Goal: Task Accomplishment & Management: Complete application form

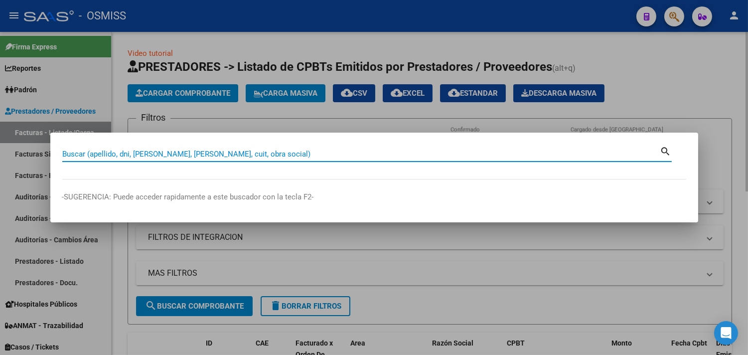
paste input "1605-00028637"
type input "1605-00028637"
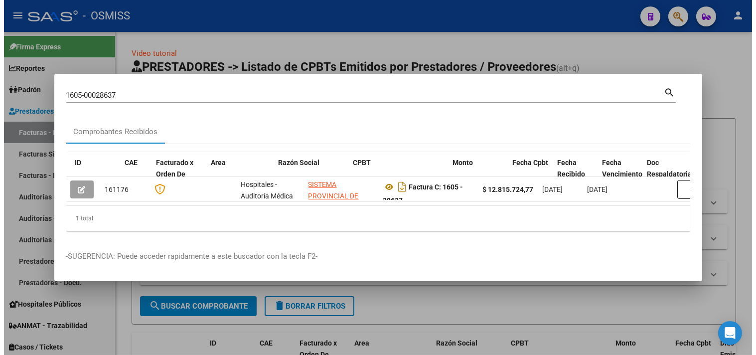
scroll to position [0, 340]
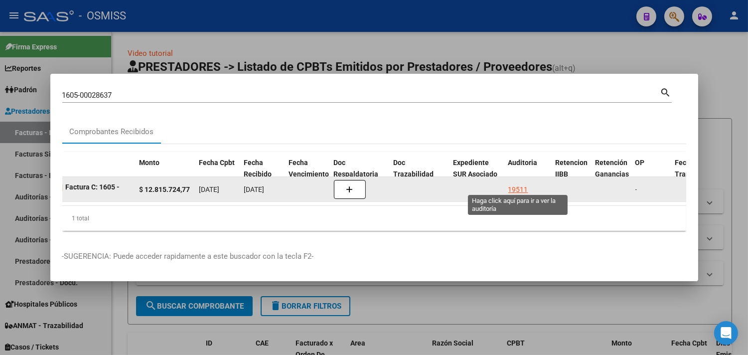
click at [515, 186] on div "19511" at bounding box center [519, 189] width 20 height 11
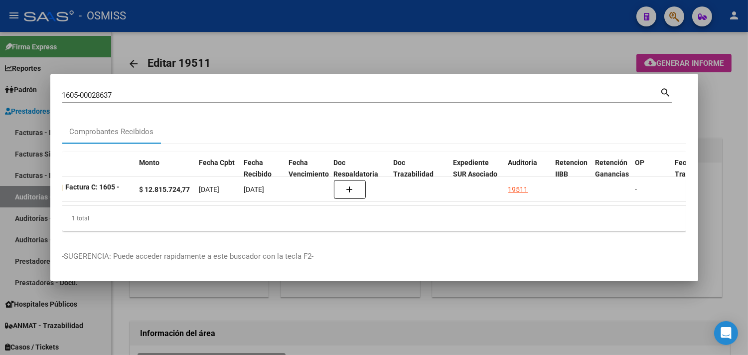
click at [738, 87] on div at bounding box center [374, 177] width 748 height 355
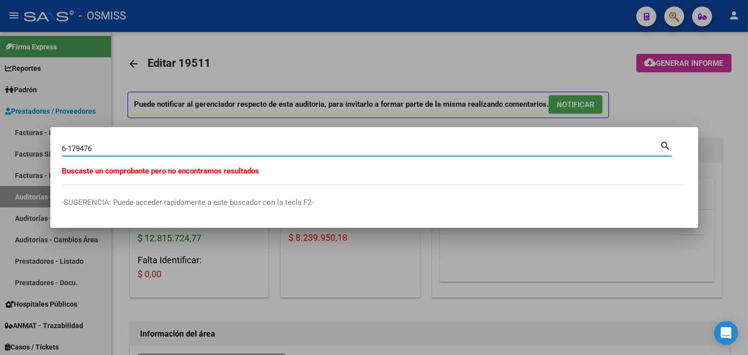
click at [76, 147] on input "6-179476" at bounding box center [361, 148] width 598 height 9
type input "6-19476"
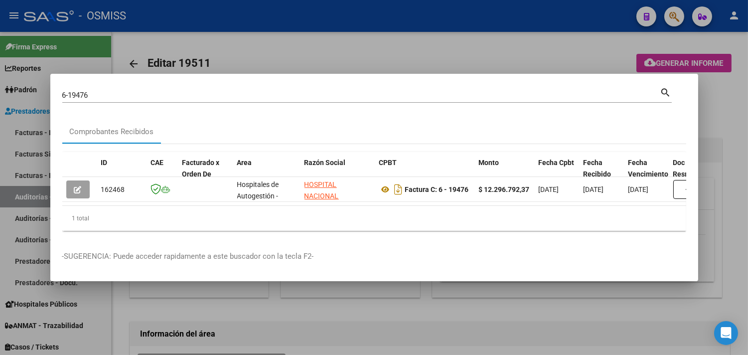
click at [313, 51] on div at bounding box center [374, 177] width 748 height 355
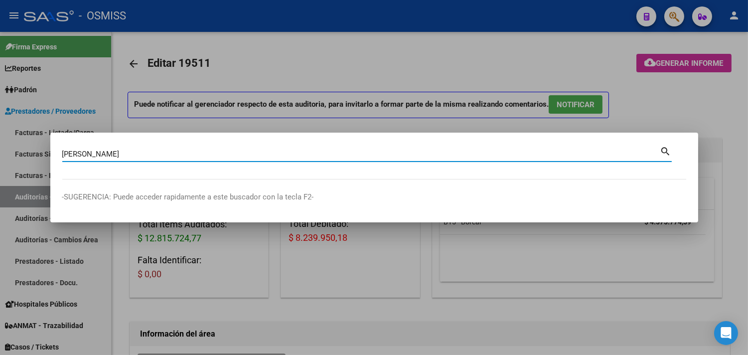
type input "[PERSON_NAME]"
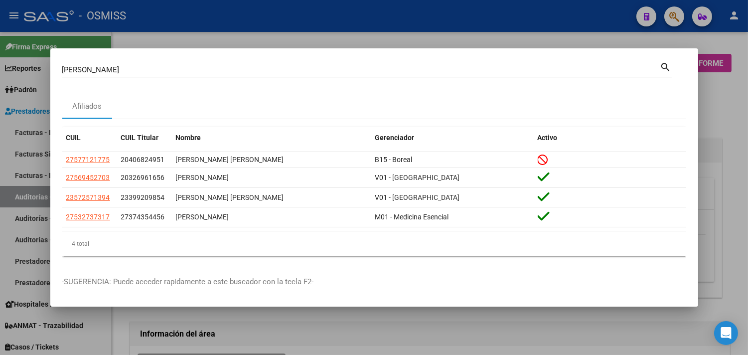
click at [233, 30] on div at bounding box center [374, 177] width 748 height 355
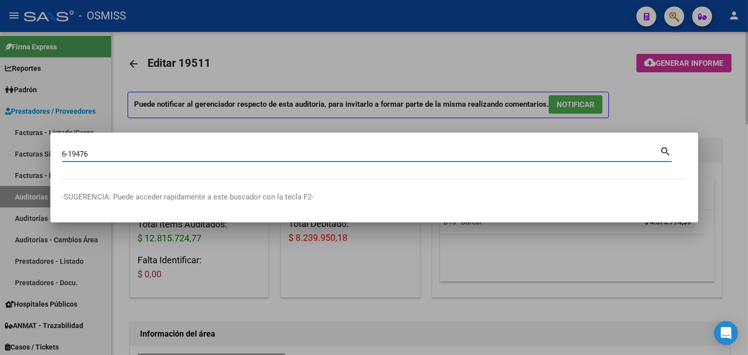
type input "6-19476"
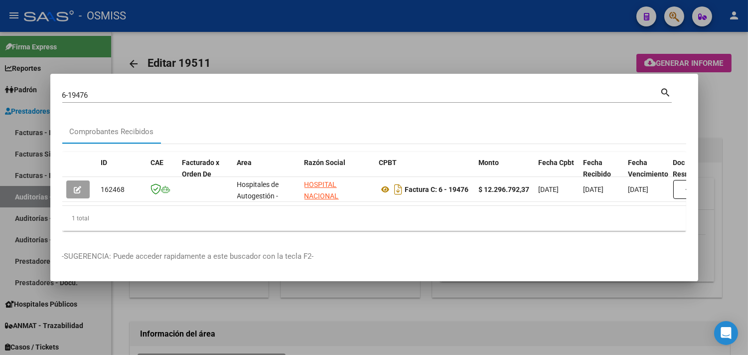
click at [281, 53] on div at bounding box center [374, 177] width 748 height 355
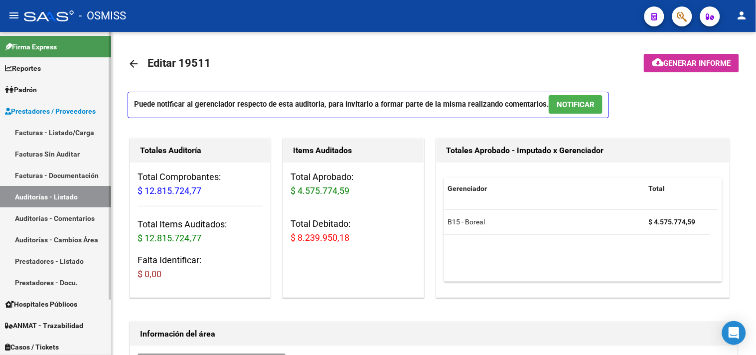
click at [83, 196] on link "Auditorías - Listado" at bounding box center [55, 196] width 111 height 21
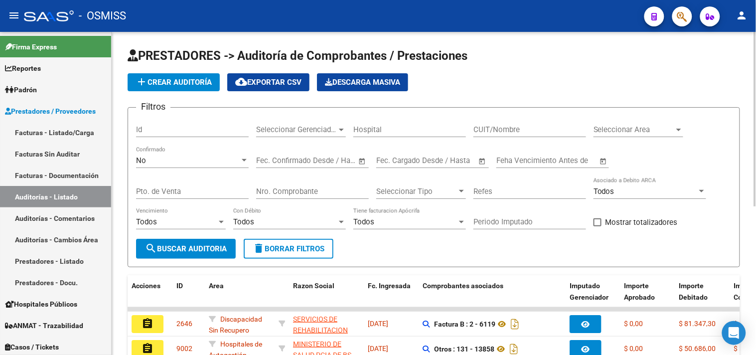
click at [643, 129] on span "Seleccionar Area" at bounding box center [634, 129] width 81 height 9
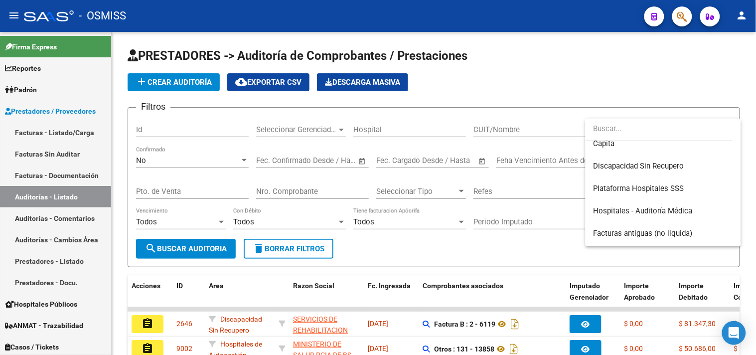
scroll to position [166, 0]
click at [651, 208] on span "Hospitales - Auditoría Médica" at bounding box center [643, 210] width 99 height 9
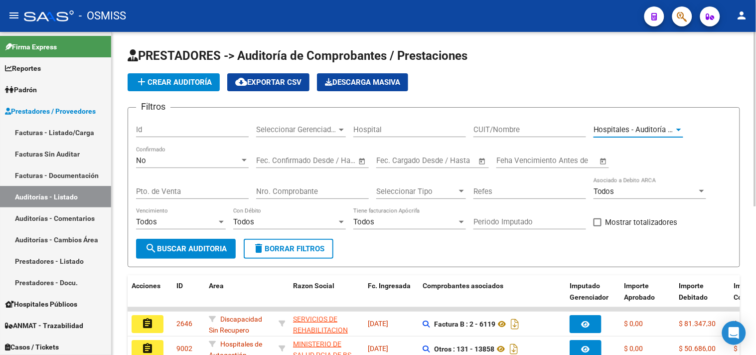
click at [317, 129] on span "Seleccionar Gerenciador" at bounding box center [296, 129] width 81 height 9
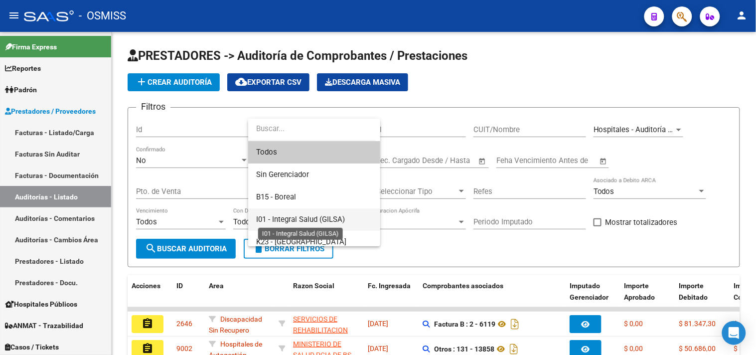
click at [322, 220] on span "I01 - Integral Salud (GILSA)" at bounding box center [300, 219] width 89 height 9
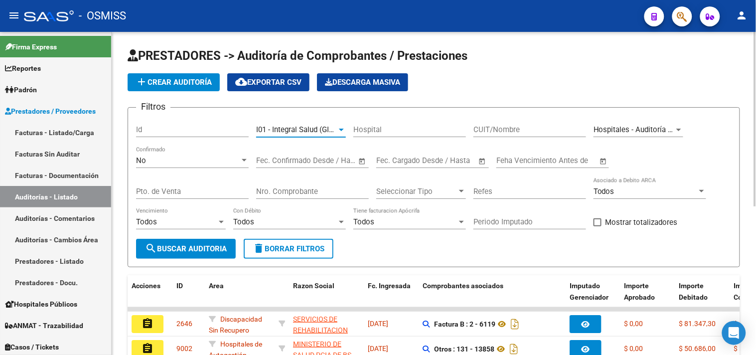
click at [183, 251] on span "search Buscar Auditoria" at bounding box center [186, 248] width 82 height 9
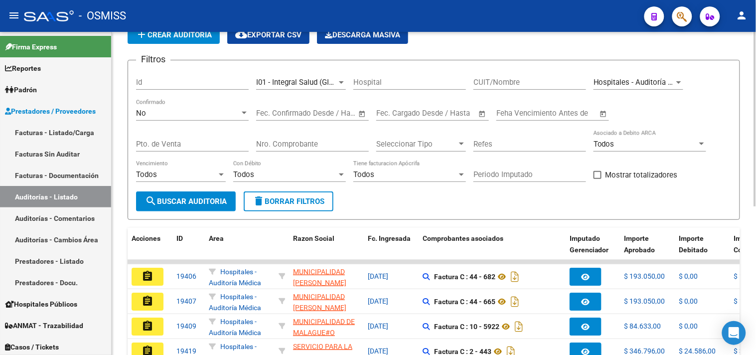
scroll to position [275, 0]
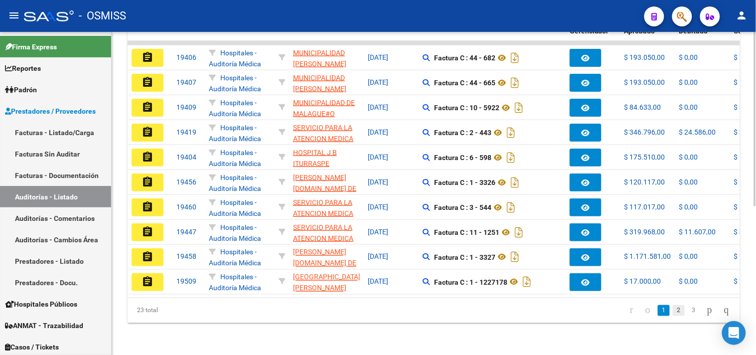
click at [673, 310] on link "2" at bounding box center [679, 310] width 12 height 11
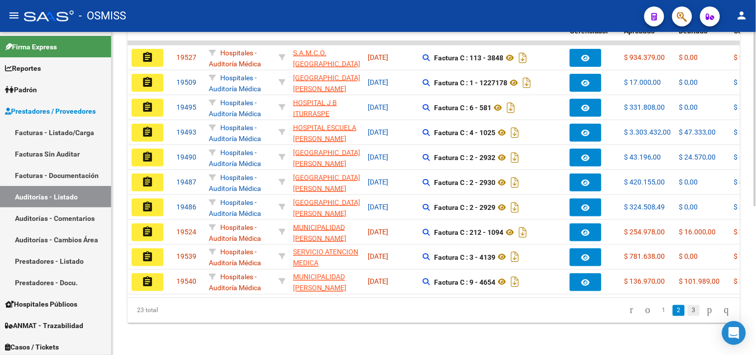
click at [688, 311] on link "3" at bounding box center [694, 310] width 12 height 11
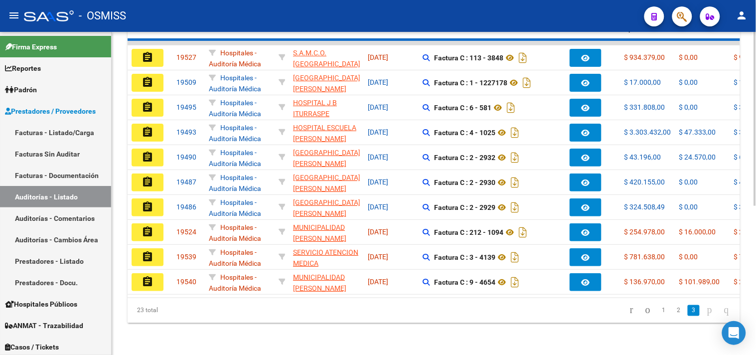
scroll to position [100, 0]
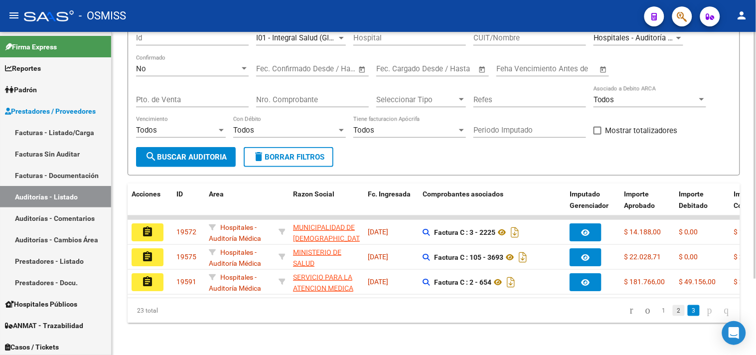
click at [673, 312] on link "2" at bounding box center [679, 310] width 12 height 11
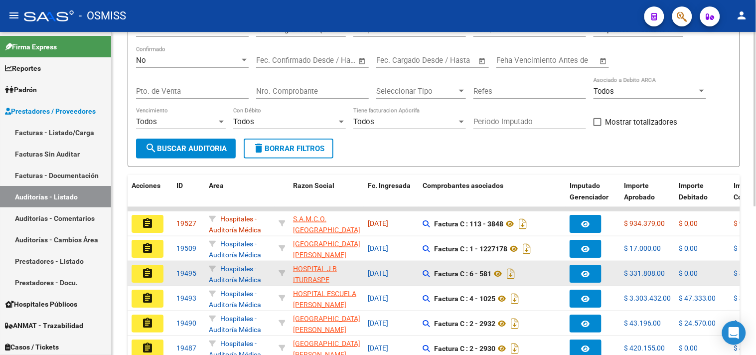
scroll to position [275, 0]
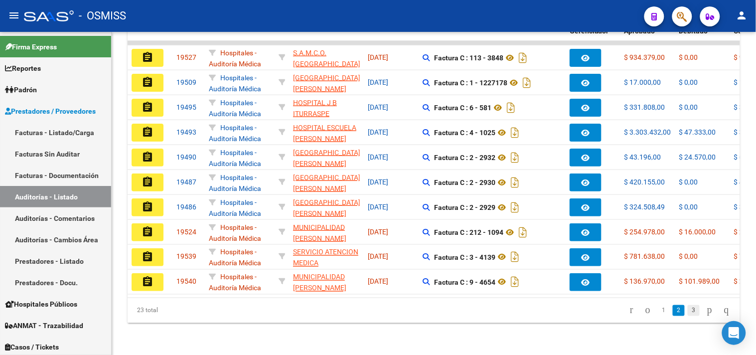
click at [688, 309] on link "3" at bounding box center [694, 310] width 12 height 11
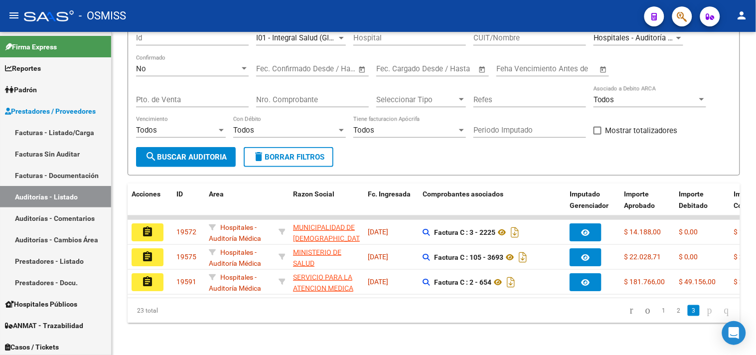
scroll to position [100, 0]
click at [441, 326] on div "PRESTADORES -> Auditoría de Comprobantes / Prestaciones add Crear Auditoría clo…" at bounding box center [434, 147] width 645 height 415
click at [673, 309] on link "2" at bounding box center [679, 310] width 12 height 11
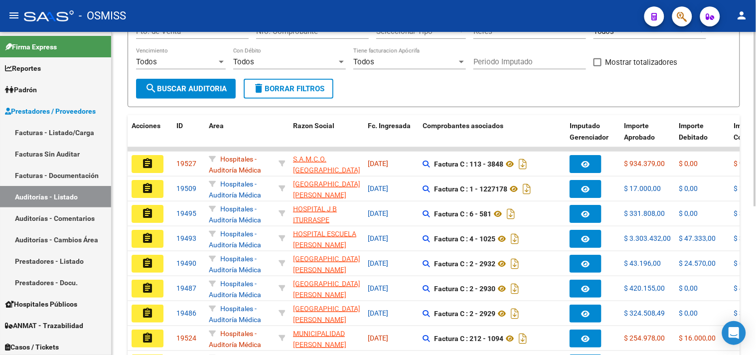
scroll to position [275, 0]
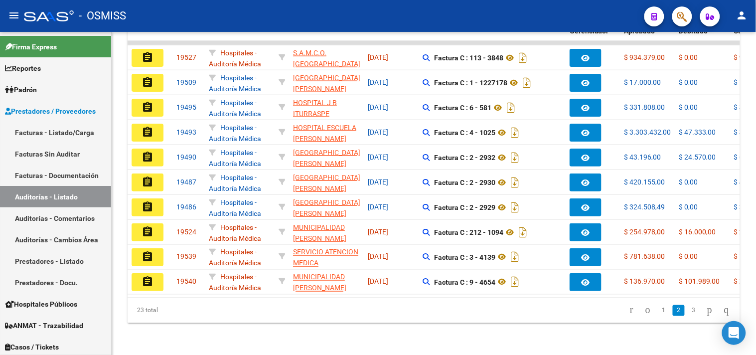
click at [658, 306] on link "1" at bounding box center [664, 310] width 12 height 11
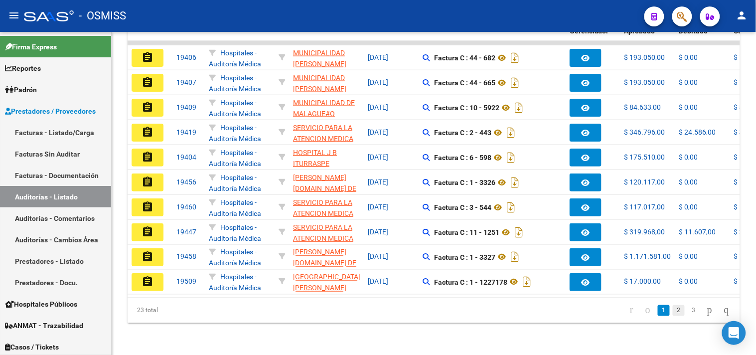
click at [673, 306] on link "2" at bounding box center [679, 310] width 12 height 11
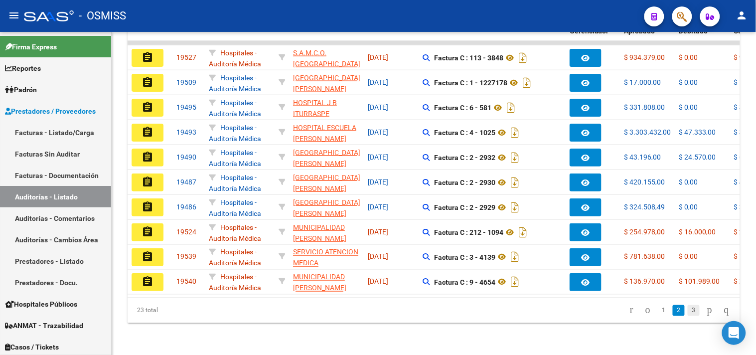
click at [688, 312] on link "3" at bounding box center [694, 310] width 12 height 11
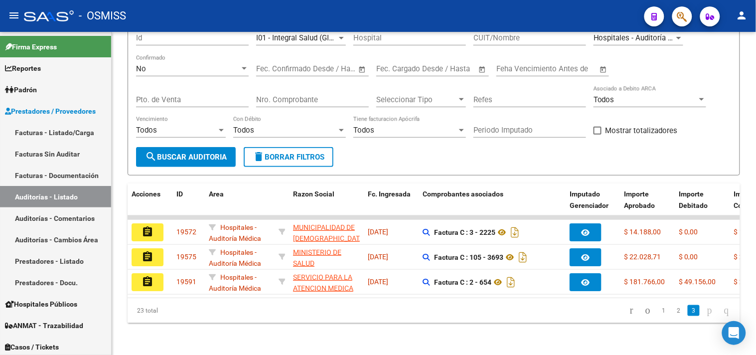
scroll to position [100, 0]
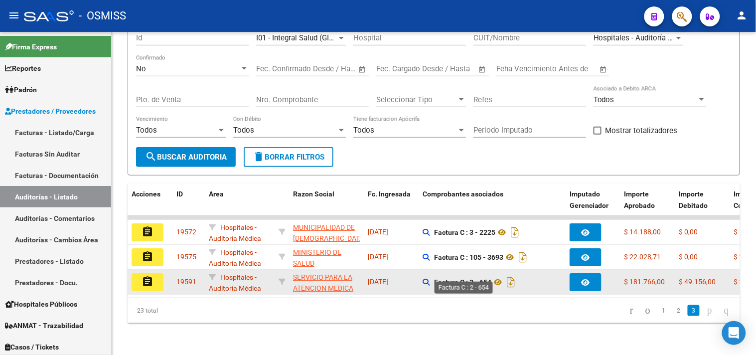
drag, startPoint x: 492, startPoint y: 274, endPoint x: 470, endPoint y: 277, distance: 21.6
click at [470, 278] on strong "Factura C : 2 - 654" at bounding box center [462, 282] width 57 height 8
copy strong "2 - 654"
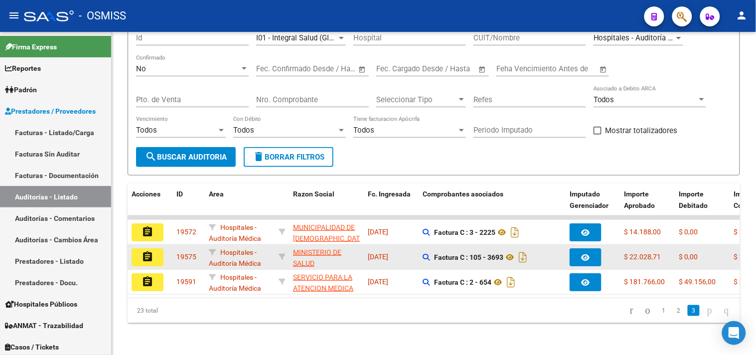
click at [160, 248] on button "assignment" at bounding box center [148, 257] width 32 height 18
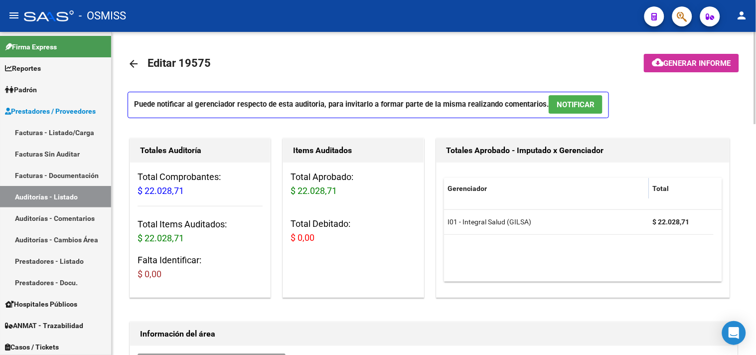
click at [567, 105] on span "NOTIFICAR" at bounding box center [576, 104] width 38 height 9
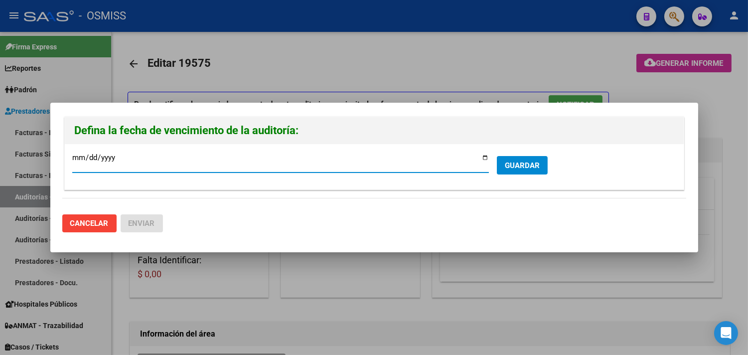
type input "[DATE]"
click at [524, 162] on span "GUARDAR" at bounding box center [522, 165] width 35 height 9
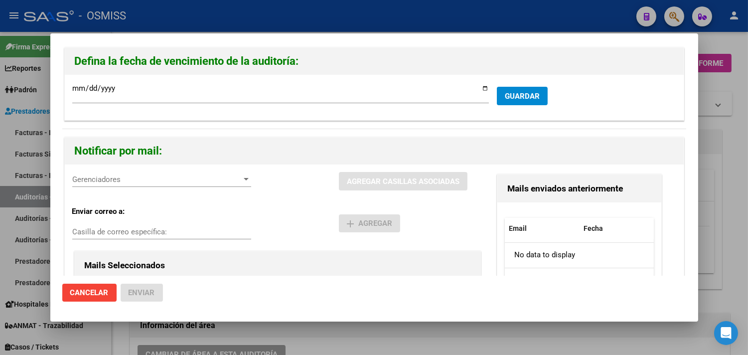
click at [150, 178] on span "Gerenciadores" at bounding box center [157, 179] width 170 height 9
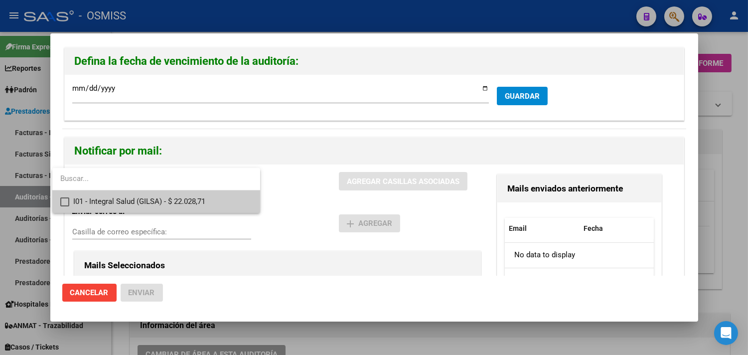
click at [170, 202] on span "I01 - Integral Salud (GILSA) - $ 22.028,71" at bounding box center [162, 201] width 179 height 22
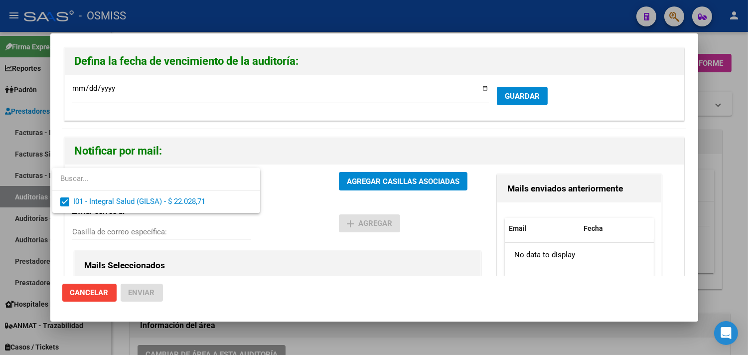
click at [155, 235] on div at bounding box center [374, 177] width 748 height 355
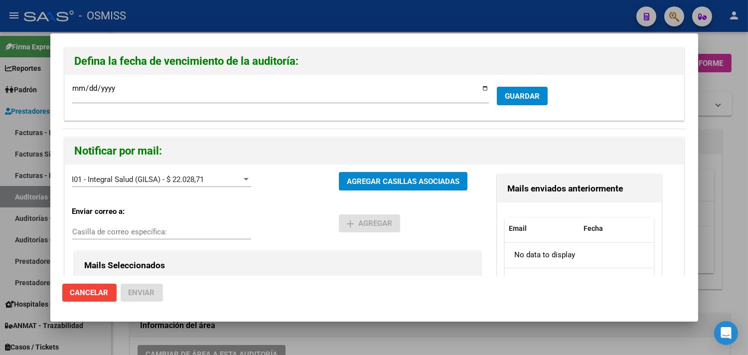
click at [153, 231] on input "Casilla de correo específica:" at bounding box center [161, 231] width 179 height 9
paste input "[PERSON_NAME][EMAIL_ADDRESS][DOMAIN_NAME]"
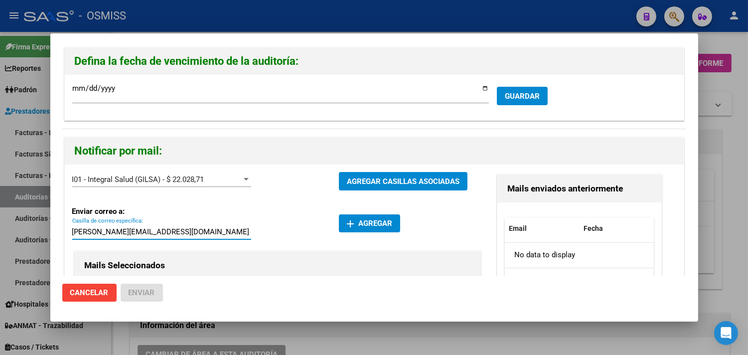
type input "[PERSON_NAME][EMAIL_ADDRESS][DOMAIN_NAME]"
click at [385, 223] on span "add Agregar" at bounding box center [369, 223] width 45 height 9
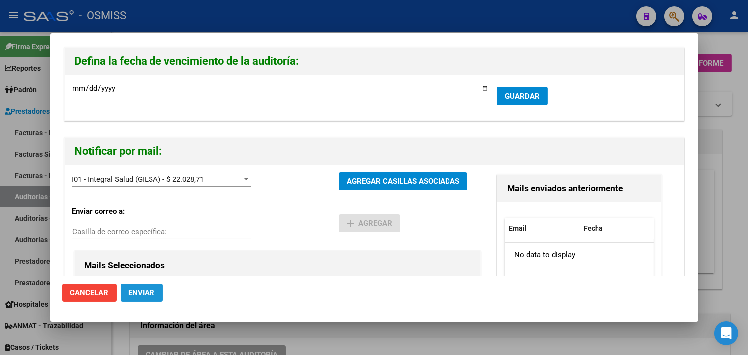
click at [152, 294] on span "Enviar" at bounding box center [142, 292] width 26 height 9
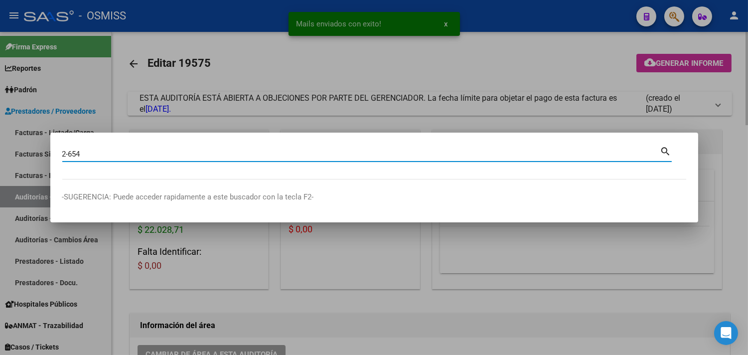
type input "2-654"
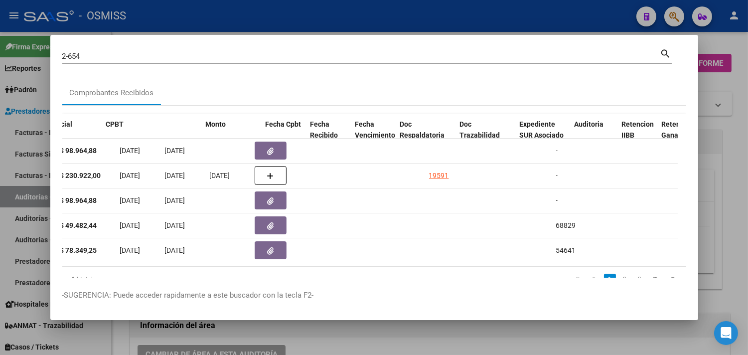
scroll to position [0, 495]
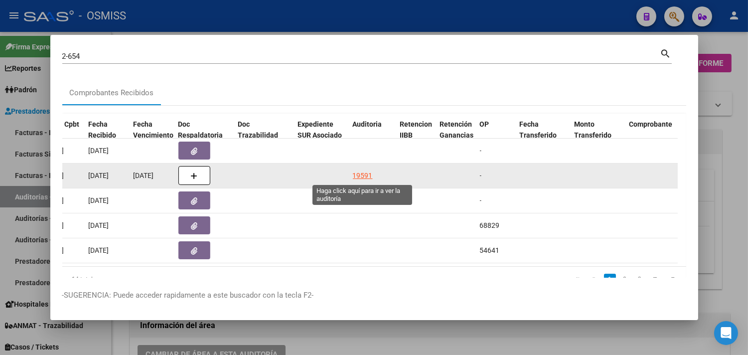
click at [361, 174] on div "19591" at bounding box center [363, 175] width 20 height 11
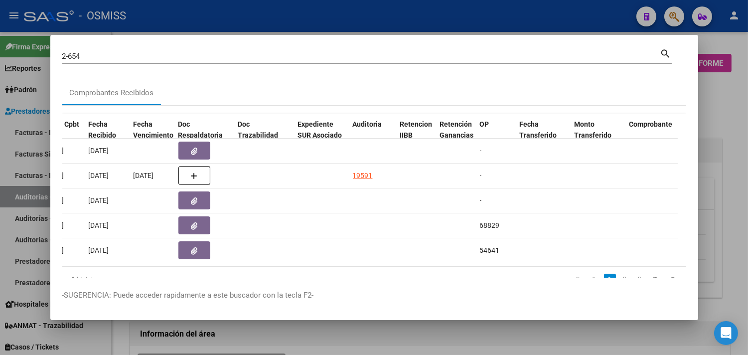
click at [728, 185] on div at bounding box center [374, 177] width 748 height 355
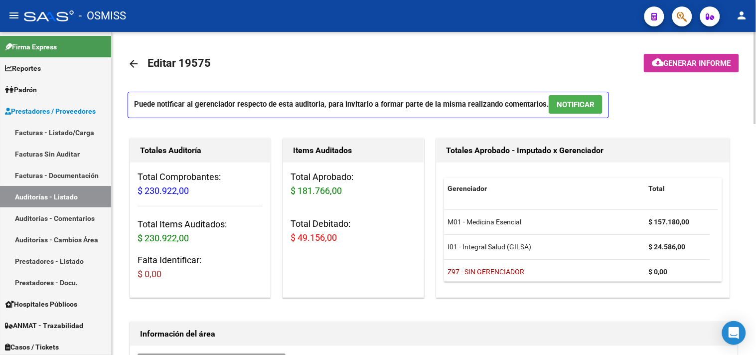
click at [576, 104] on span "NOTIFICAR" at bounding box center [576, 104] width 38 height 9
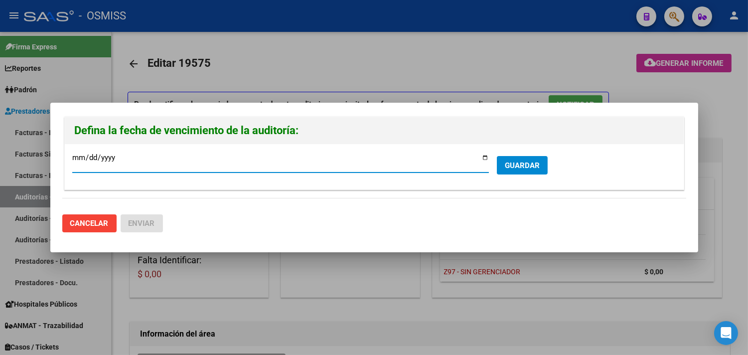
type input "[DATE]"
click at [528, 167] on span "GUARDAR" at bounding box center [522, 165] width 35 height 9
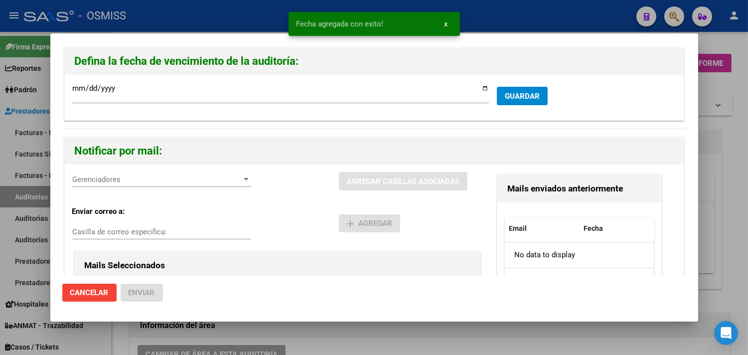
click at [123, 179] on span "Gerenciadores" at bounding box center [157, 179] width 170 height 9
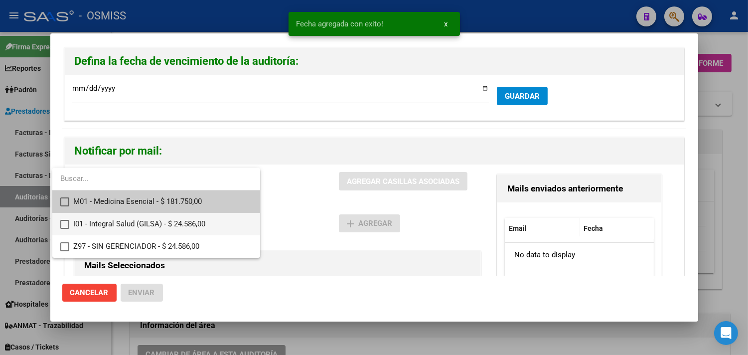
click at [137, 221] on span "I01 - Integral Salud (GILSA) - $ 24.586,00" at bounding box center [162, 224] width 179 height 22
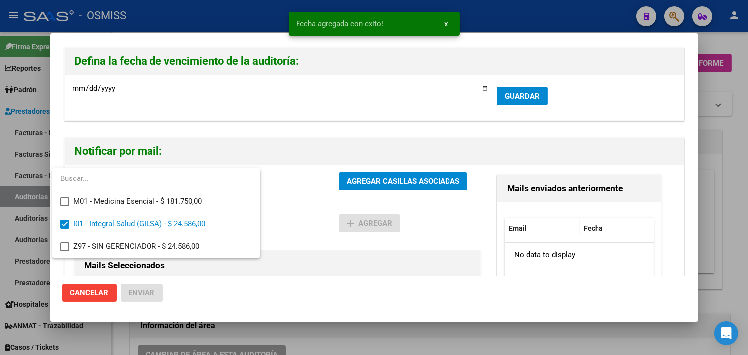
click at [288, 271] on div at bounding box center [374, 177] width 748 height 355
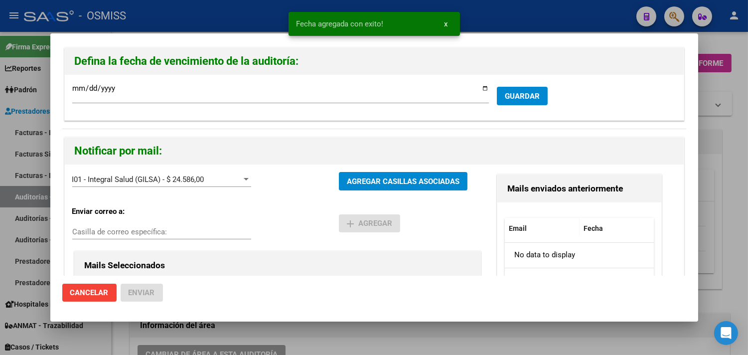
click at [182, 227] on input "Casilla de correo específica:" at bounding box center [161, 231] width 179 height 9
paste input "[PERSON_NAME][EMAIL_ADDRESS][DOMAIN_NAME]"
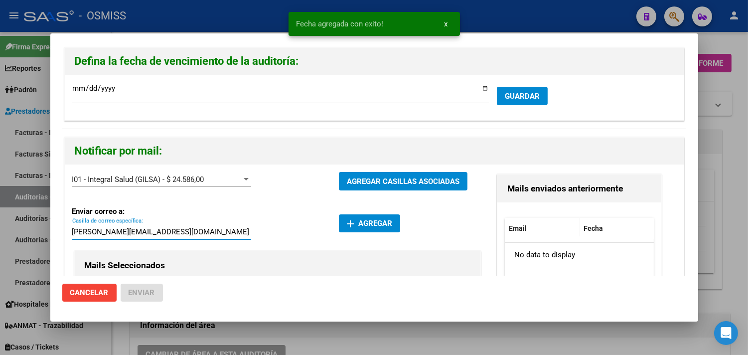
type input "[PERSON_NAME][EMAIL_ADDRESS][DOMAIN_NAME]"
click at [385, 226] on span "add Agregar" at bounding box center [369, 223] width 45 height 9
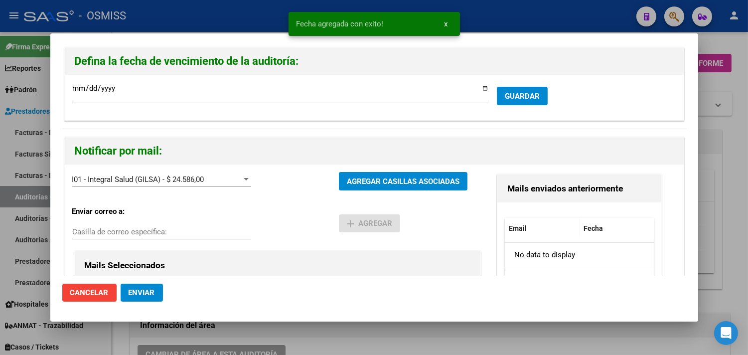
click at [146, 292] on span "Enviar" at bounding box center [142, 292] width 26 height 9
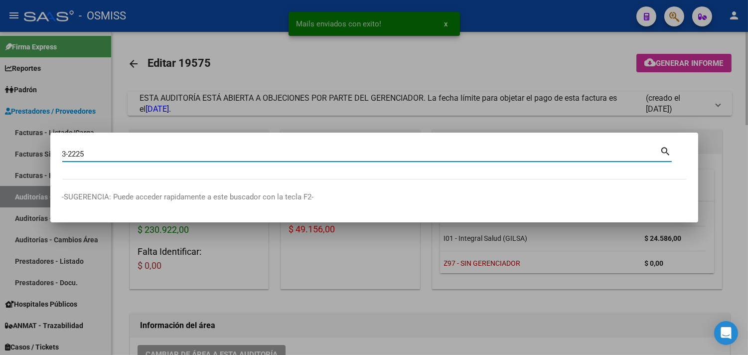
type input "3-2225"
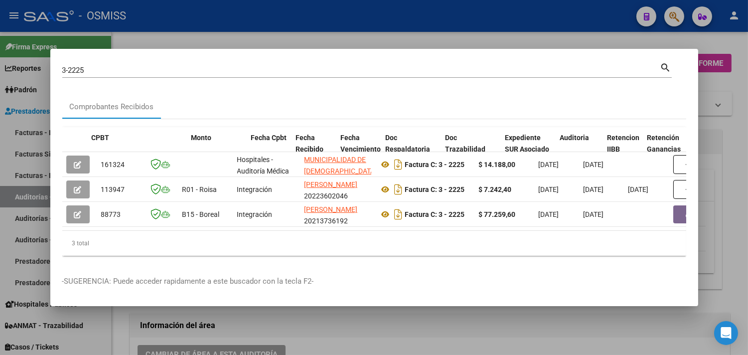
scroll to position [0, 349]
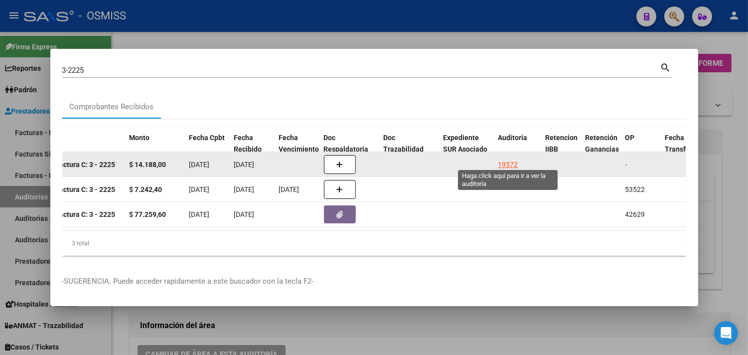
click at [510, 160] on div "19572" at bounding box center [509, 164] width 20 height 11
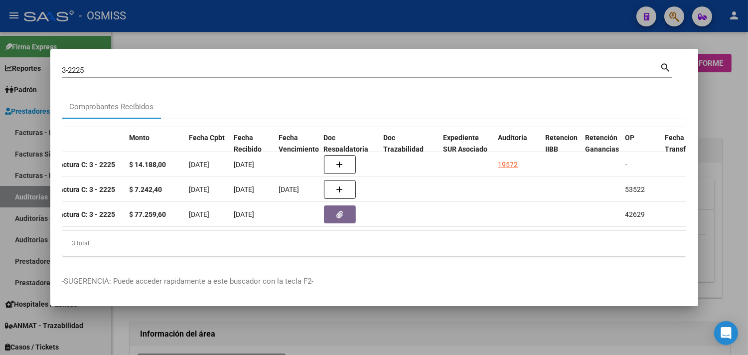
click at [730, 143] on div at bounding box center [374, 177] width 748 height 355
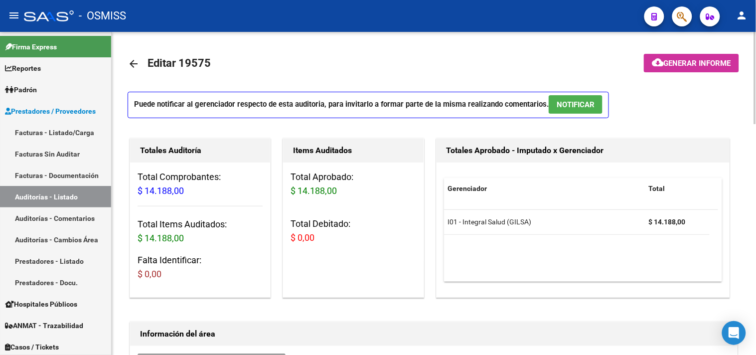
click at [581, 112] on button "NOTIFICAR" at bounding box center [576, 104] width 54 height 18
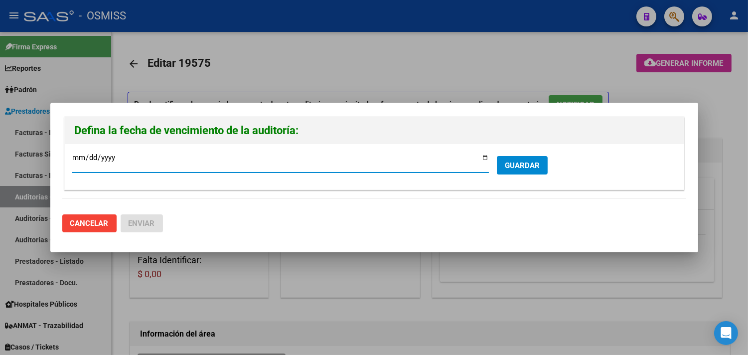
type input "[DATE]"
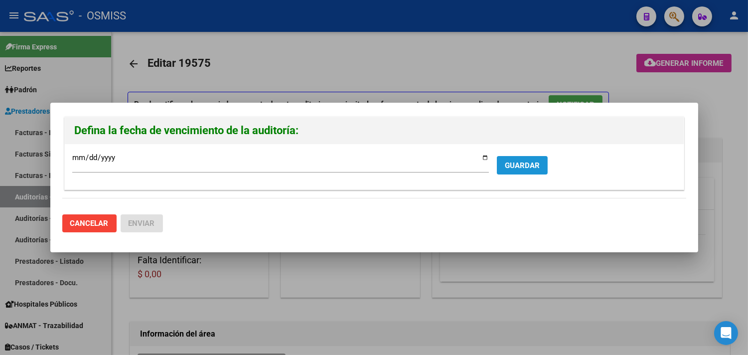
click at [511, 169] on span "GUARDAR" at bounding box center [522, 165] width 35 height 9
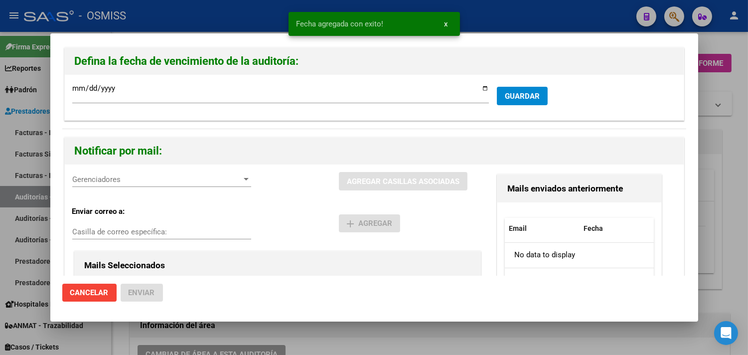
click at [133, 176] on span "Gerenciadores" at bounding box center [157, 179] width 170 height 9
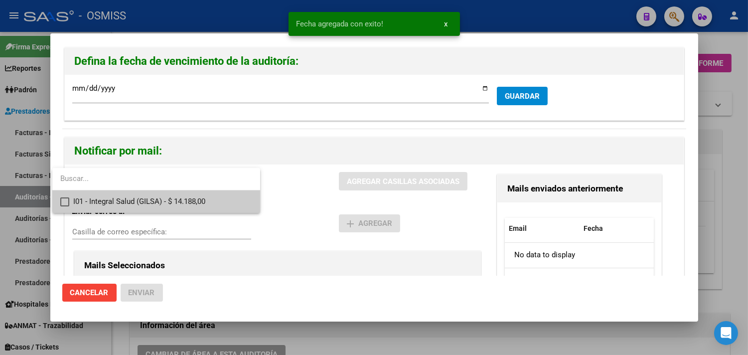
click at [115, 207] on span "I01 - Integral Salud (GILSA) - $ 14.188,00" at bounding box center [162, 201] width 179 height 22
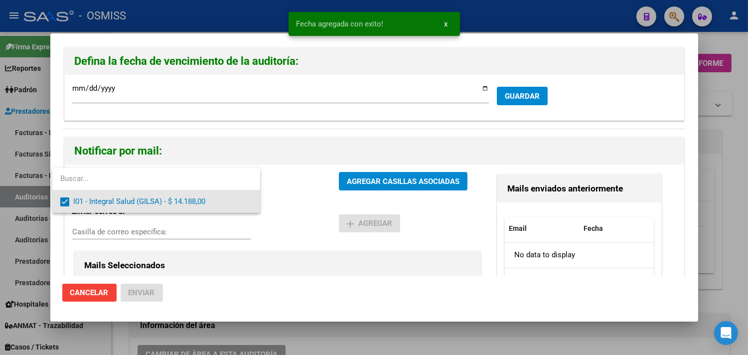
click at [125, 230] on div at bounding box center [374, 177] width 748 height 355
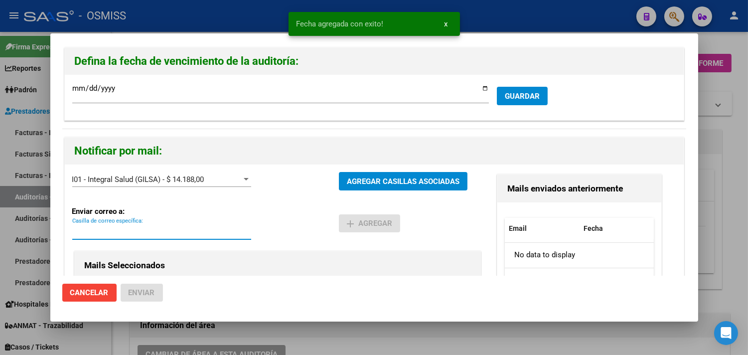
click at [127, 231] on input "Casilla de correo específica:" at bounding box center [161, 231] width 179 height 9
paste input "[PERSON_NAME][EMAIL_ADDRESS][DOMAIN_NAME]"
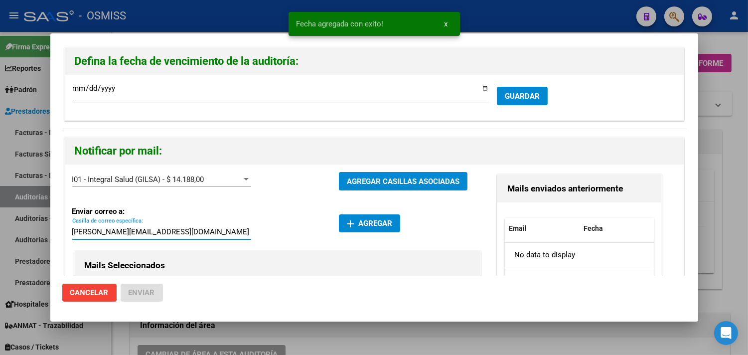
type input "[PERSON_NAME][EMAIL_ADDRESS][DOMAIN_NAME]"
click at [364, 225] on span "add Agregar" at bounding box center [369, 223] width 45 height 9
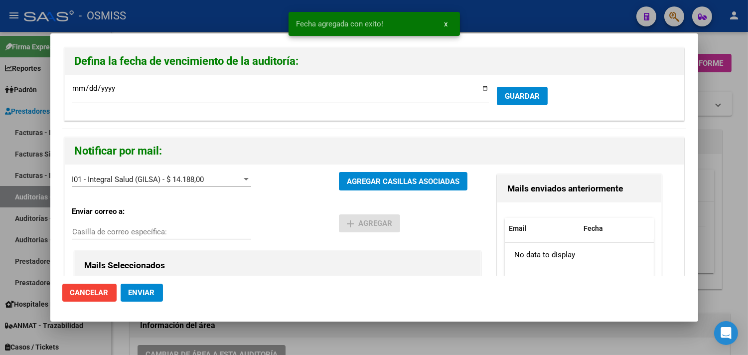
click at [138, 293] on span "Enviar" at bounding box center [142, 292] width 26 height 9
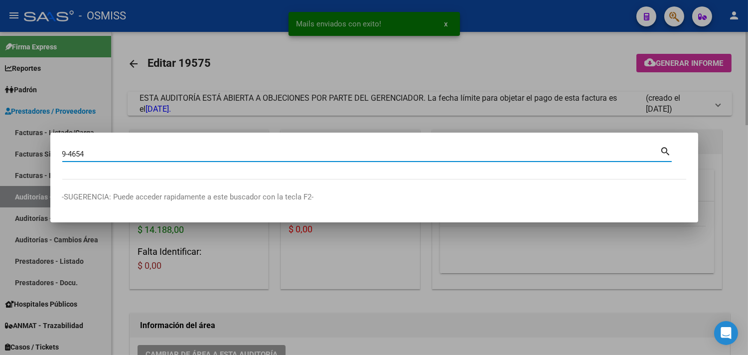
type input "9-4654"
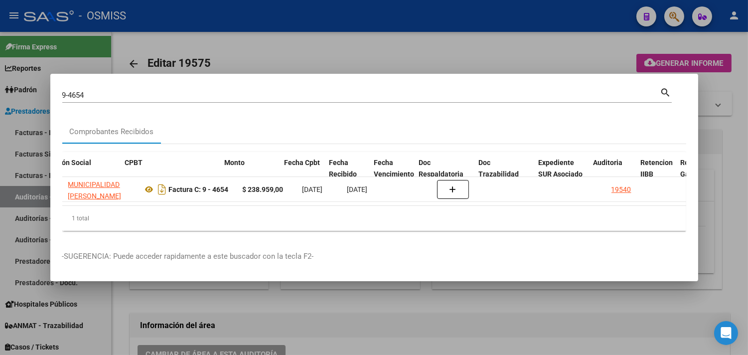
scroll to position [0, 254]
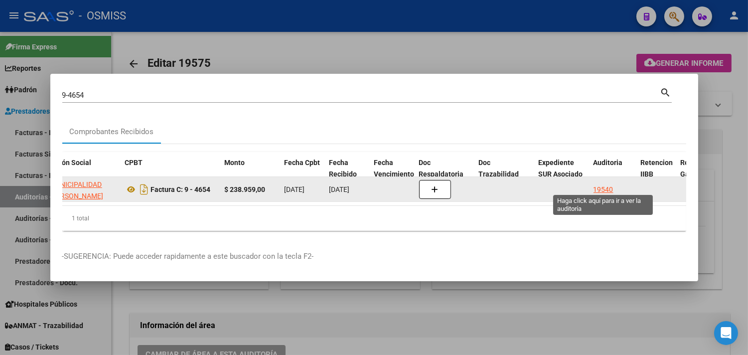
click at [596, 185] on div "19540" at bounding box center [604, 189] width 20 height 11
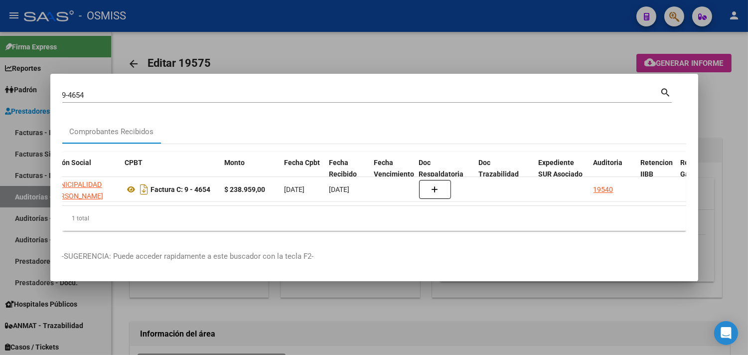
click at [719, 142] on div at bounding box center [374, 177] width 748 height 355
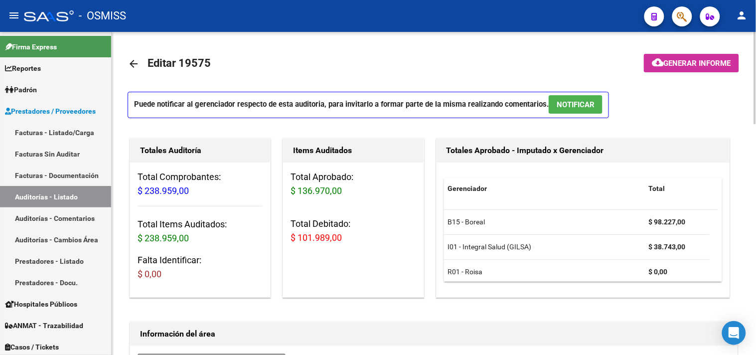
click at [579, 105] on span "NOTIFICAR" at bounding box center [576, 104] width 38 height 9
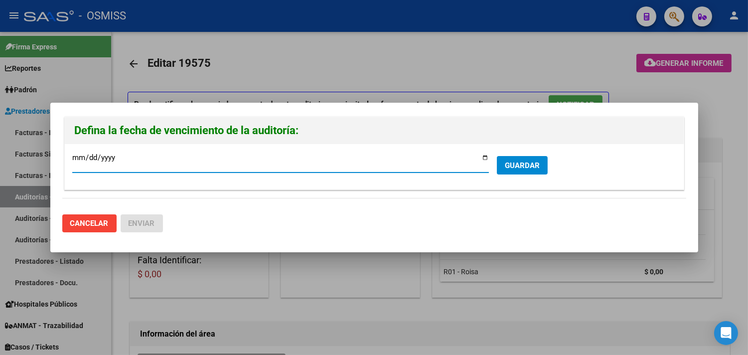
type input "[DATE]"
click at [530, 170] on span "GUARDAR" at bounding box center [522, 165] width 35 height 9
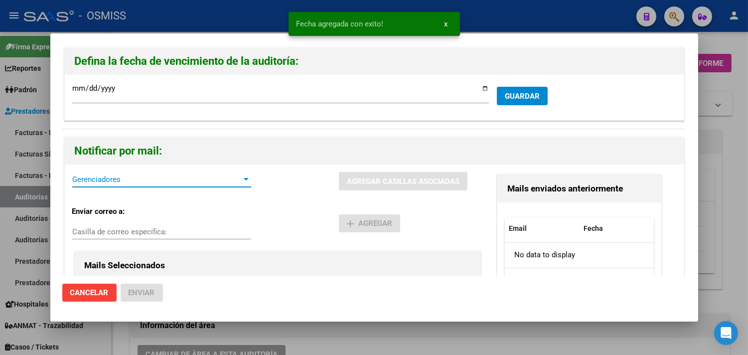
click at [233, 175] on span "Gerenciadores" at bounding box center [157, 179] width 170 height 9
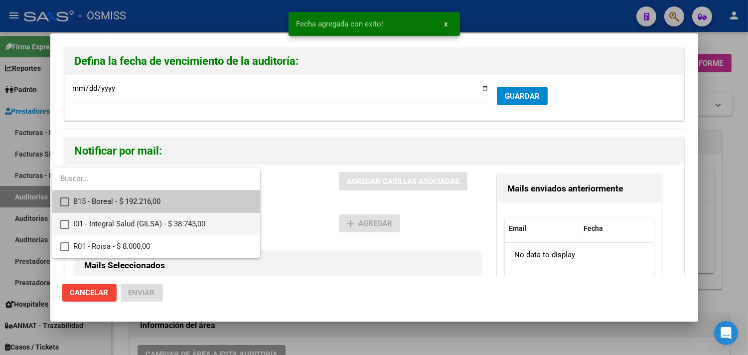
click at [185, 223] on span "I01 - Integral Salud (GILSA) - $ 38.743,00" at bounding box center [162, 224] width 179 height 22
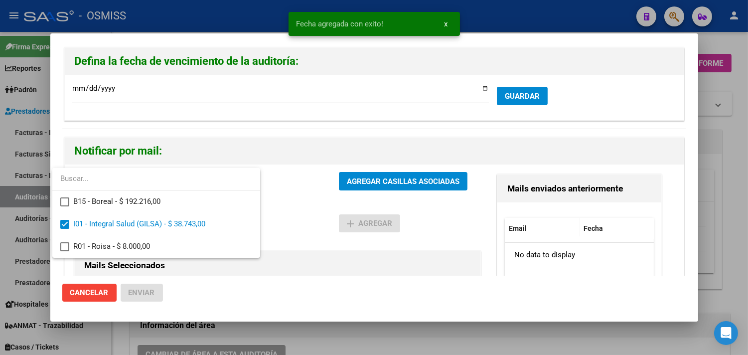
click at [387, 266] on div at bounding box center [374, 177] width 748 height 355
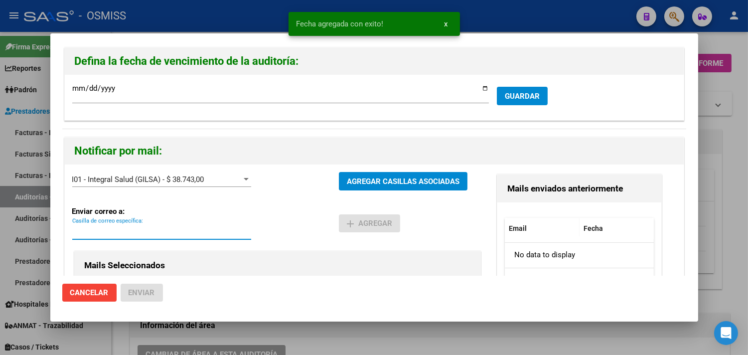
click at [178, 228] on input "Casilla de correo específica:" at bounding box center [161, 231] width 179 height 9
paste input "[PERSON_NAME][EMAIL_ADDRESS][DOMAIN_NAME]"
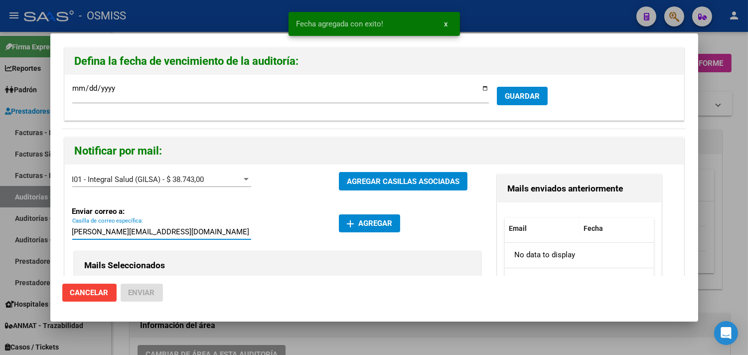
type input "[PERSON_NAME][EMAIL_ADDRESS][DOMAIN_NAME]"
click at [374, 227] on span "add Agregar" at bounding box center [369, 223] width 45 height 9
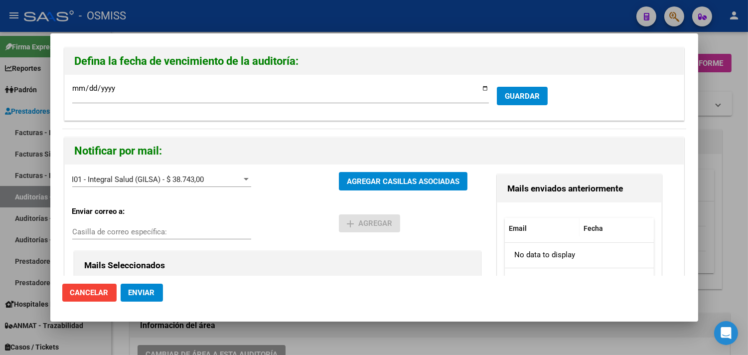
click at [150, 290] on span "Enviar" at bounding box center [142, 292] width 26 height 9
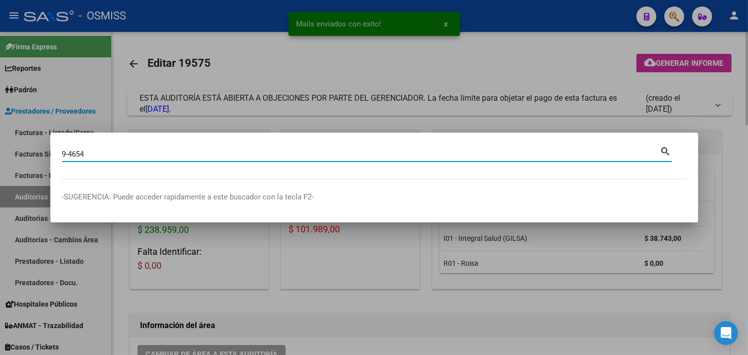
type input "9-4654"
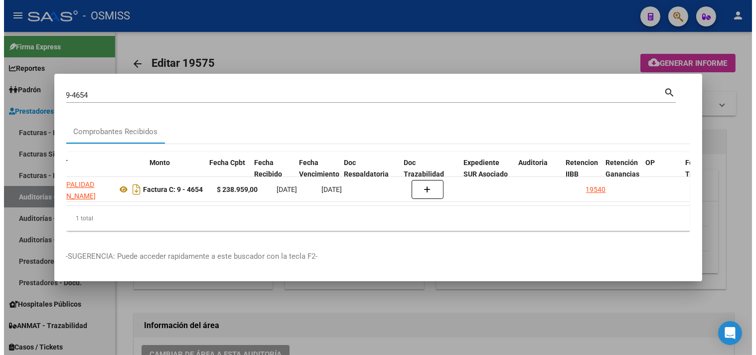
scroll to position [0, 340]
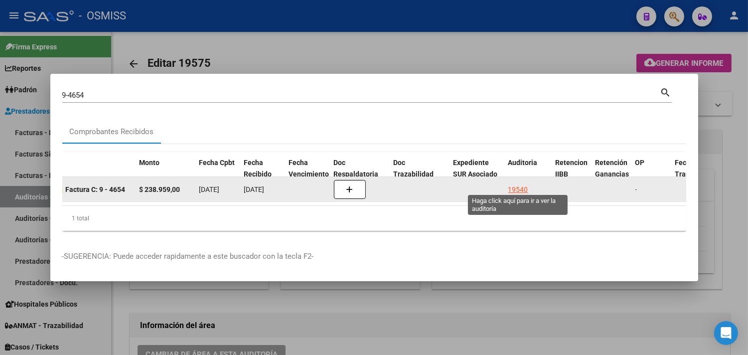
click at [516, 184] on div "19540" at bounding box center [519, 189] width 20 height 11
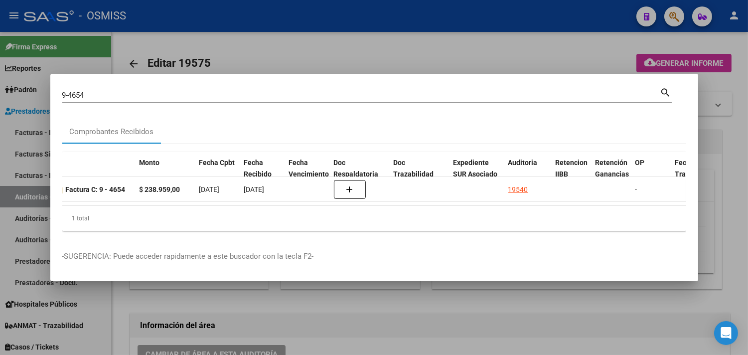
click at [734, 143] on div at bounding box center [374, 177] width 748 height 355
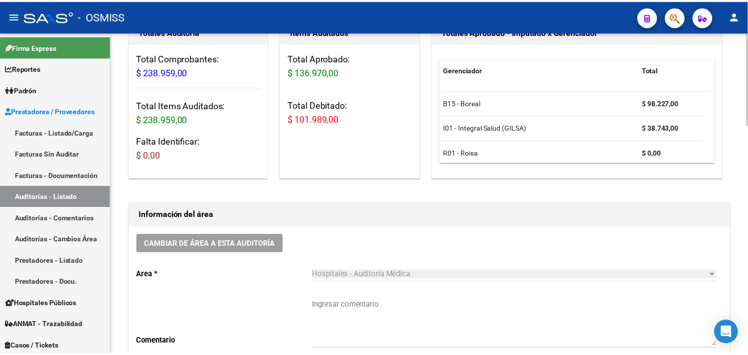
scroll to position [0, 0]
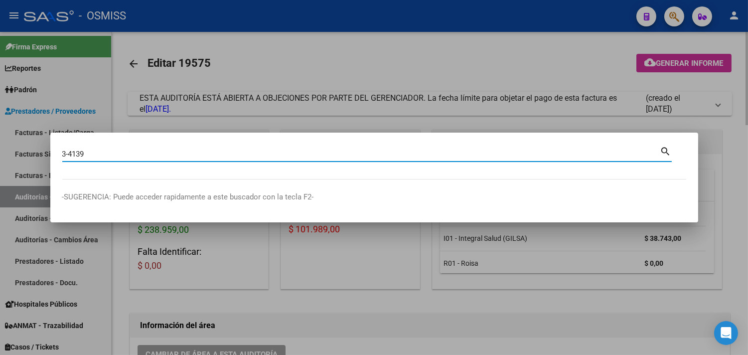
type input "3-4139"
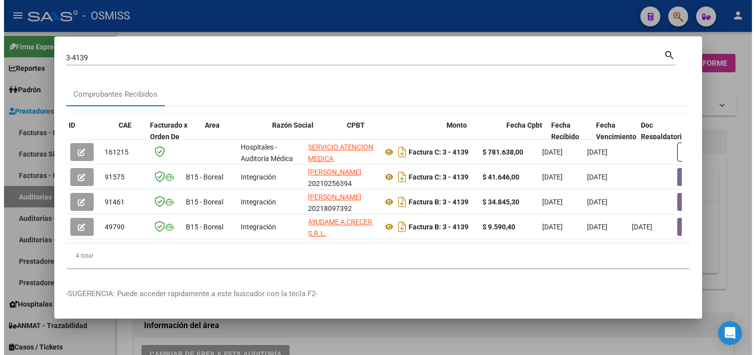
scroll to position [0, 461]
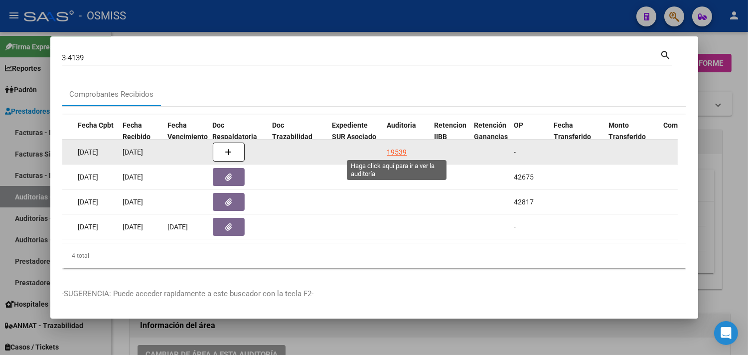
click at [399, 150] on div "19539" at bounding box center [397, 152] width 20 height 11
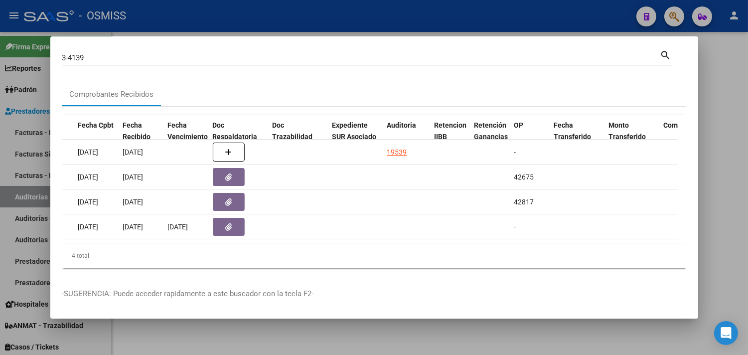
click at [716, 149] on div at bounding box center [374, 177] width 748 height 355
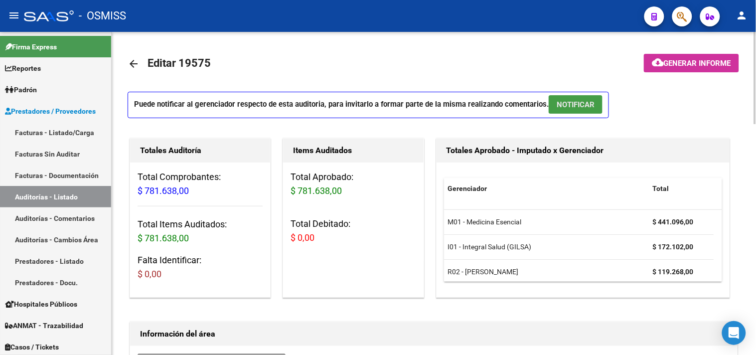
click at [576, 96] on button "NOTIFICAR" at bounding box center [576, 104] width 54 height 18
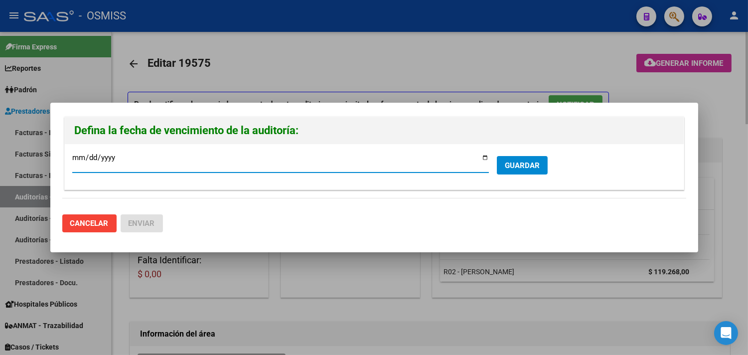
type input "[DATE]"
click at [530, 161] on span "GUARDAR" at bounding box center [522, 165] width 35 height 9
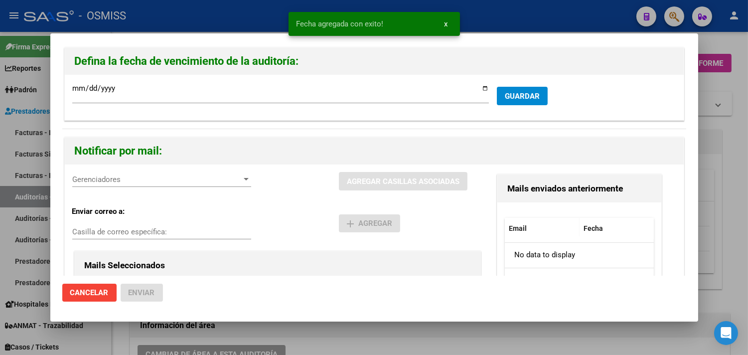
click at [213, 173] on div "Gerenciadores Gerenciadores" at bounding box center [161, 179] width 179 height 15
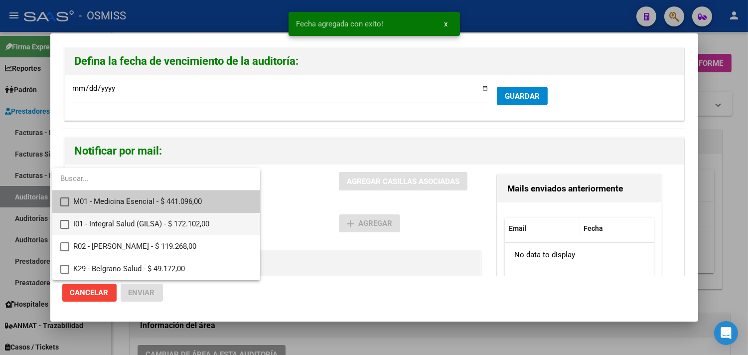
click at [141, 225] on span "I01 - Integral Salud (GILSA) - $ 172.102,00" at bounding box center [162, 224] width 179 height 22
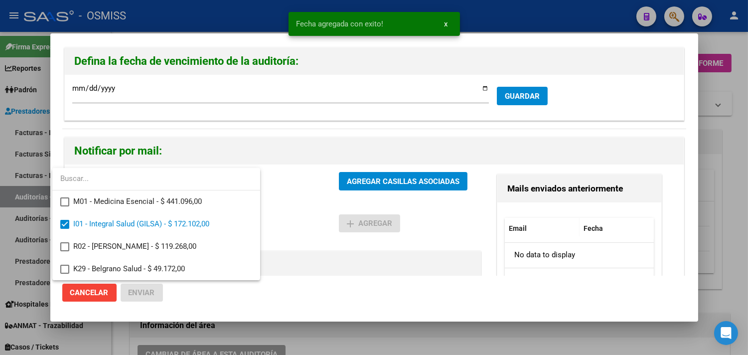
click at [393, 283] on div at bounding box center [374, 177] width 748 height 355
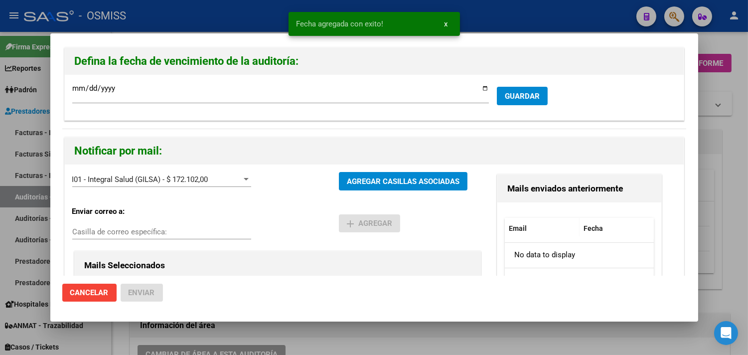
click at [140, 230] on input "Casilla de correo específica:" at bounding box center [161, 231] width 179 height 9
paste input "[PERSON_NAME][EMAIL_ADDRESS][DOMAIN_NAME]"
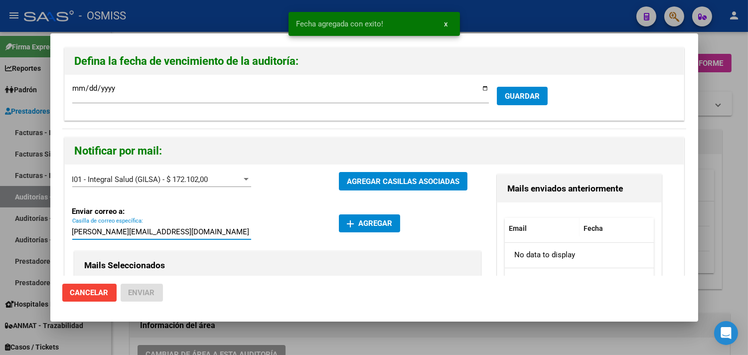
type input "[PERSON_NAME][EMAIL_ADDRESS][DOMAIN_NAME]"
click at [379, 226] on span "add Agregar" at bounding box center [369, 223] width 45 height 9
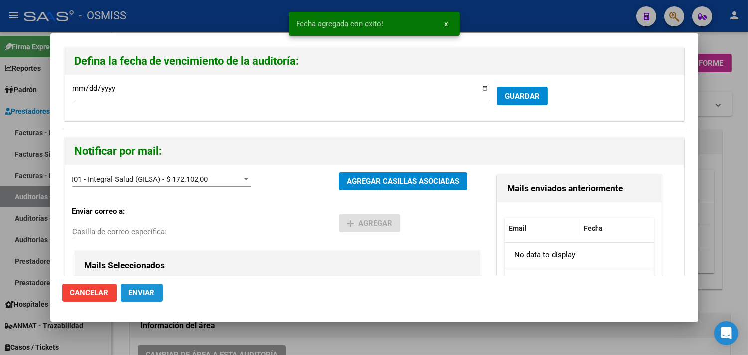
click at [146, 298] on button "Enviar" at bounding box center [142, 293] width 42 height 18
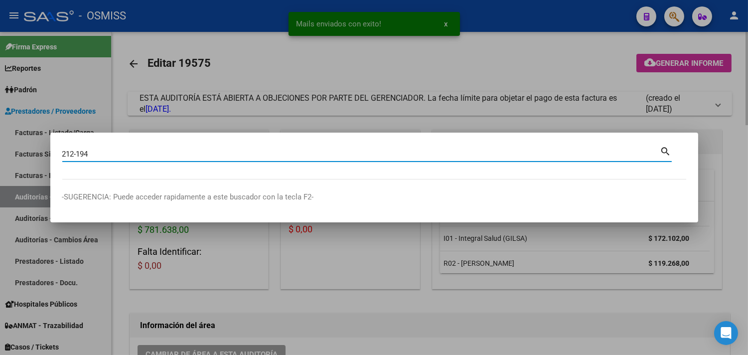
type input "212-194"
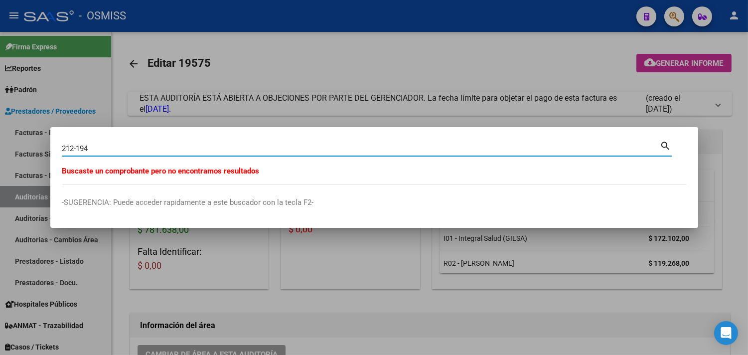
click at [276, 296] on div at bounding box center [374, 177] width 748 height 355
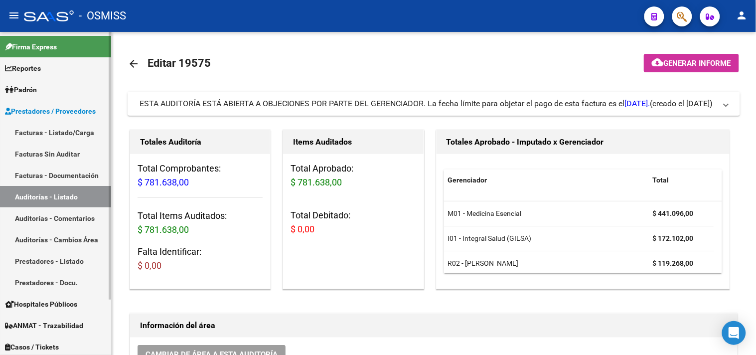
click at [58, 197] on link "Auditorías - Listado" at bounding box center [55, 196] width 111 height 21
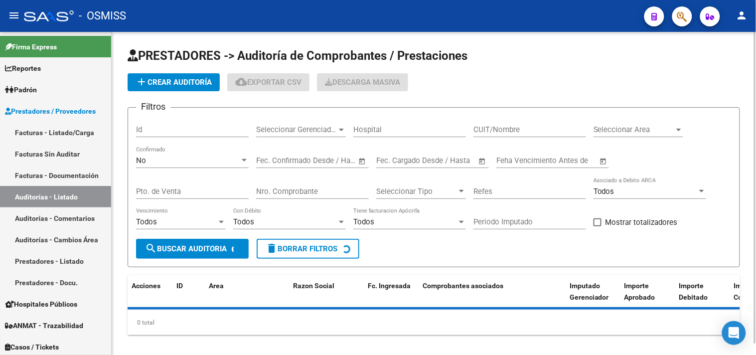
click at [305, 132] on span "Seleccionar Gerenciador" at bounding box center [296, 129] width 81 height 9
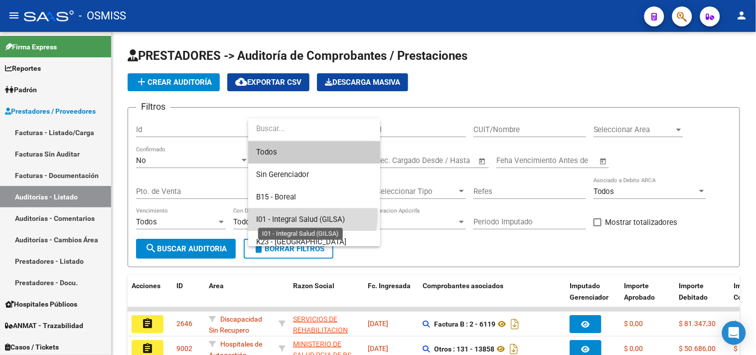
click at [296, 215] on span "I01 - Integral Salud (GILSA)" at bounding box center [300, 219] width 89 height 9
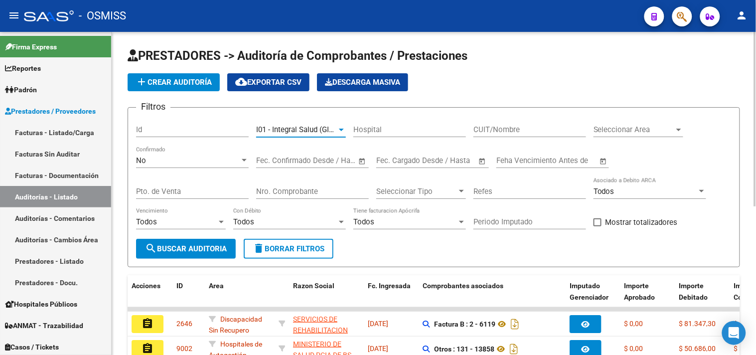
click at [662, 129] on span "Seleccionar Area" at bounding box center [634, 129] width 81 height 9
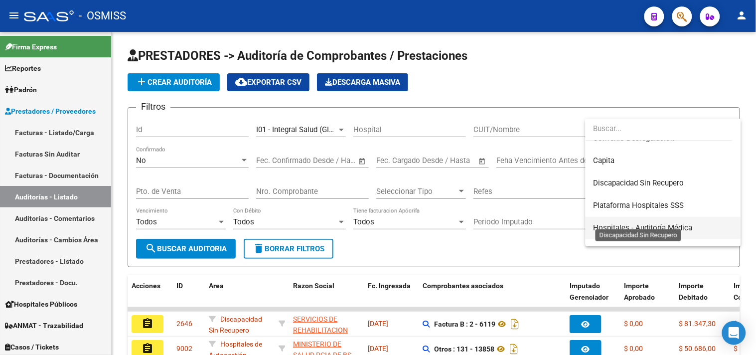
scroll to position [166, 0]
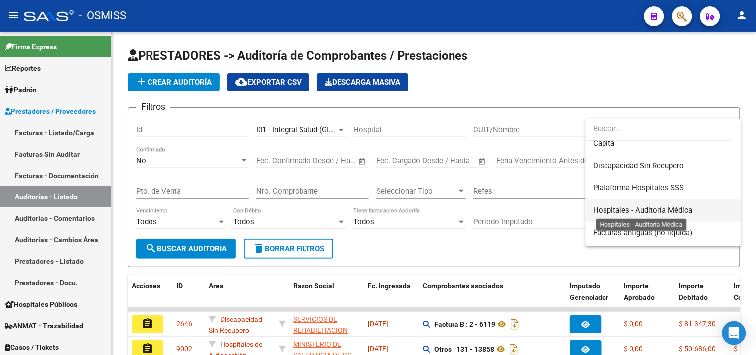
click at [644, 209] on span "Hospitales - Auditoría Médica" at bounding box center [643, 210] width 99 height 9
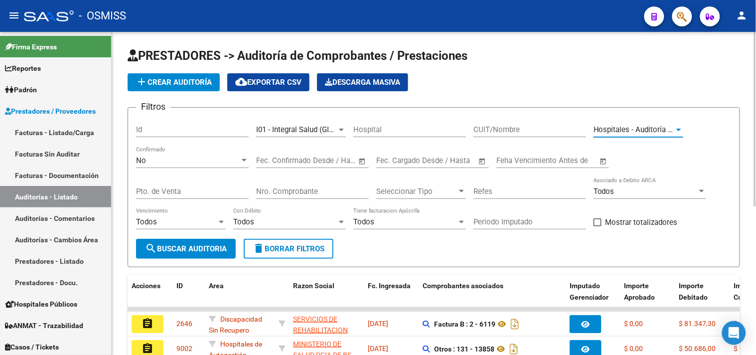
click at [206, 247] on span "search Buscar Auditoria" at bounding box center [186, 248] width 82 height 9
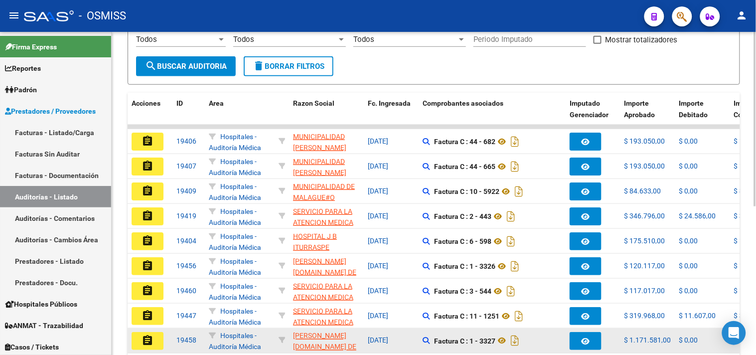
scroll to position [275, 0]
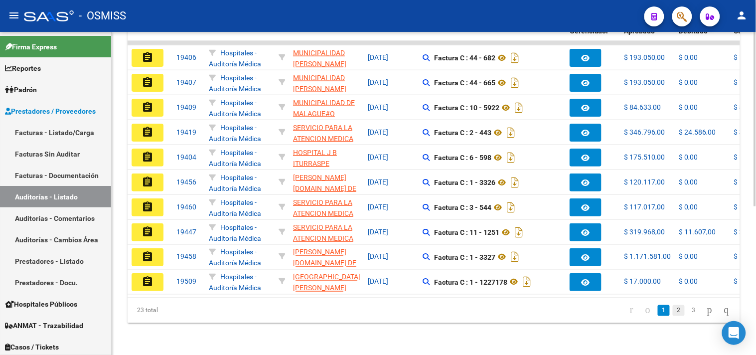
click at [673, 312] on link "2" at bounding box center [679, 310] width 12 height 11
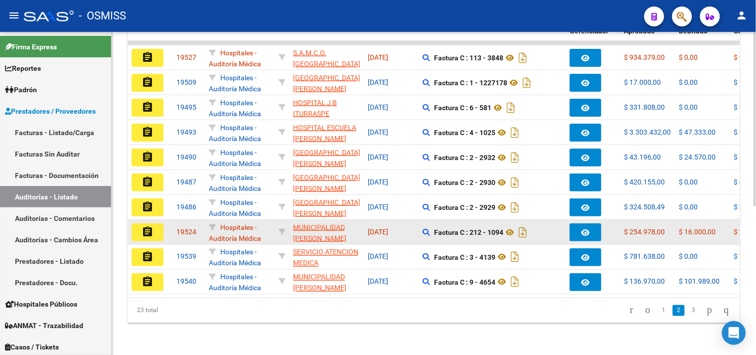
click at [156, 223] on button "assignment" at bounding box center [148, 232] width 32 height 18
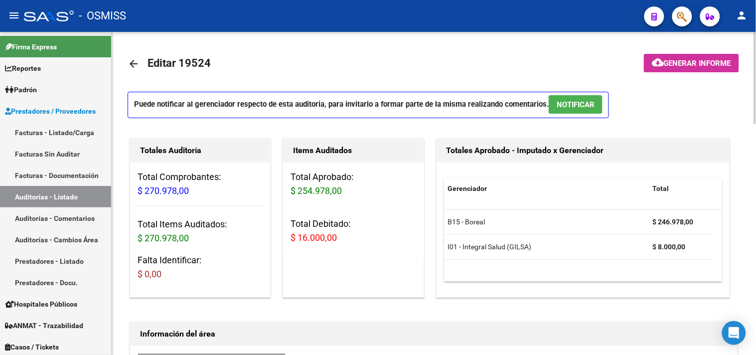
click at [562, 106] on span "NOTIFICAR" at bounding box center [576, 104] width 38 height 9
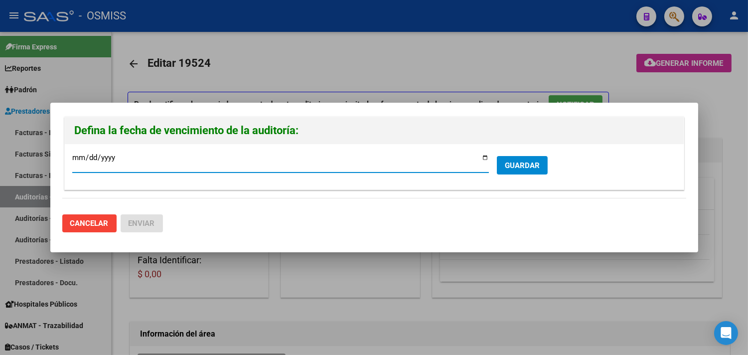
type input "[DATE]"
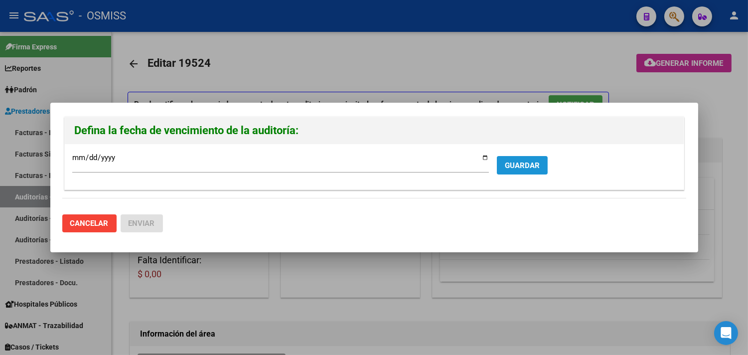
click at [510, 165] on span "GUARDAR" at bounding box center [522, 165] width 35 height 9
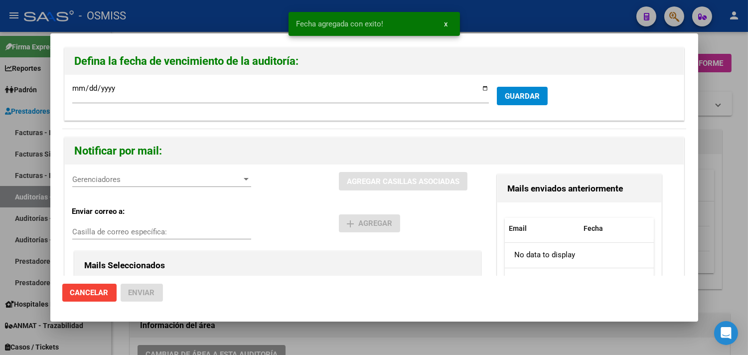
click at [122, 183] on span "Gerenciadores" at bounding box center [157, 179] width 170 height 9
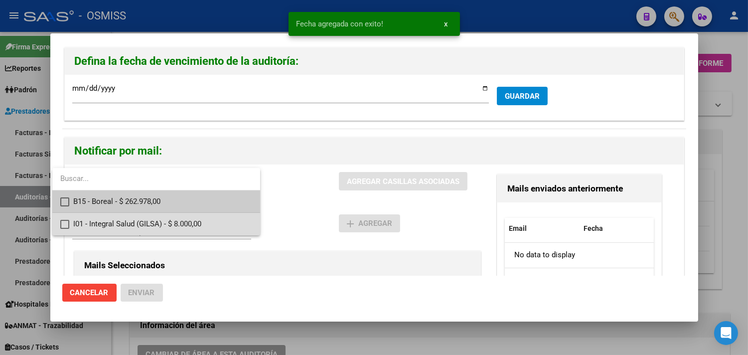
click at [137, 221] on span "I01 - Integral Salud (GILSA) - $ 8.000,00" at bounding box center [162, 224] width 179 height 22
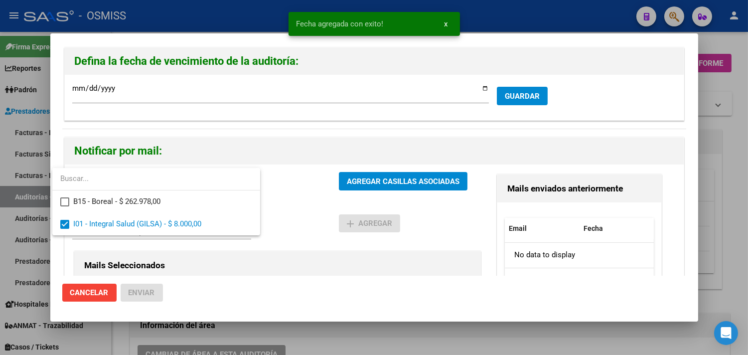
click at [234, 249] on div at bounding box center [374, 177] width 748 height 355
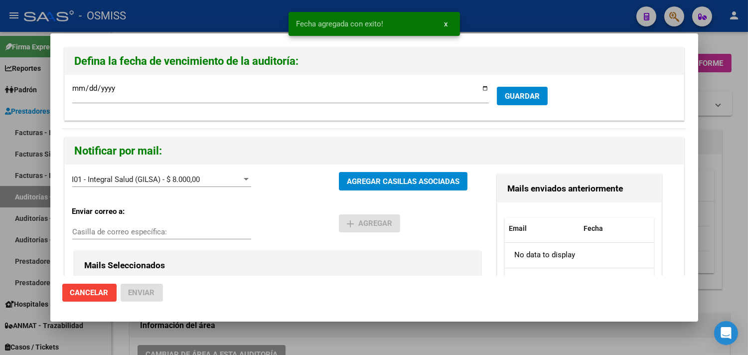
click at [213, 231] on input "Casilla de correo específica:" at bounding box center [161, 231] width 179 height 9
paste input "[PERSON_NAME][EMAIL_ADDRESS][DOMAIN_NAME]"
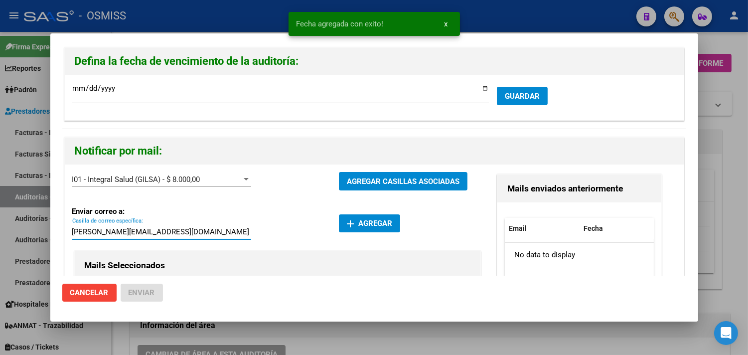
type input "[PERSON_NAME][EMAIL_ADDRESS][DOMAIN_NAME]"
click at [356, 222] on span "add Agregar" at bounding box center [369, 223] width 45 height 9
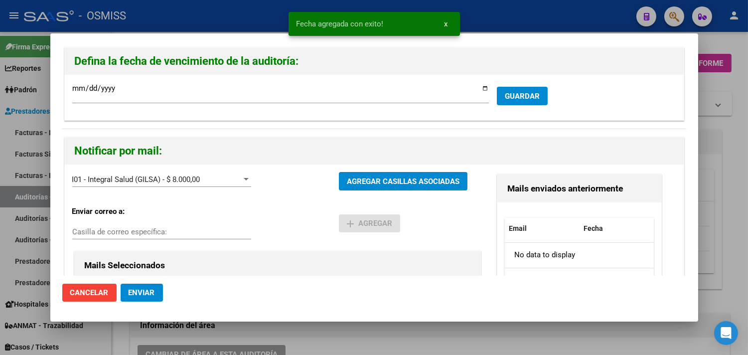
click at [152, 292] on span "Enviar" at bounding box center [142, 292] width 26 height 9
